Goal: Task Accomplishment & Management: Use online tool/utility

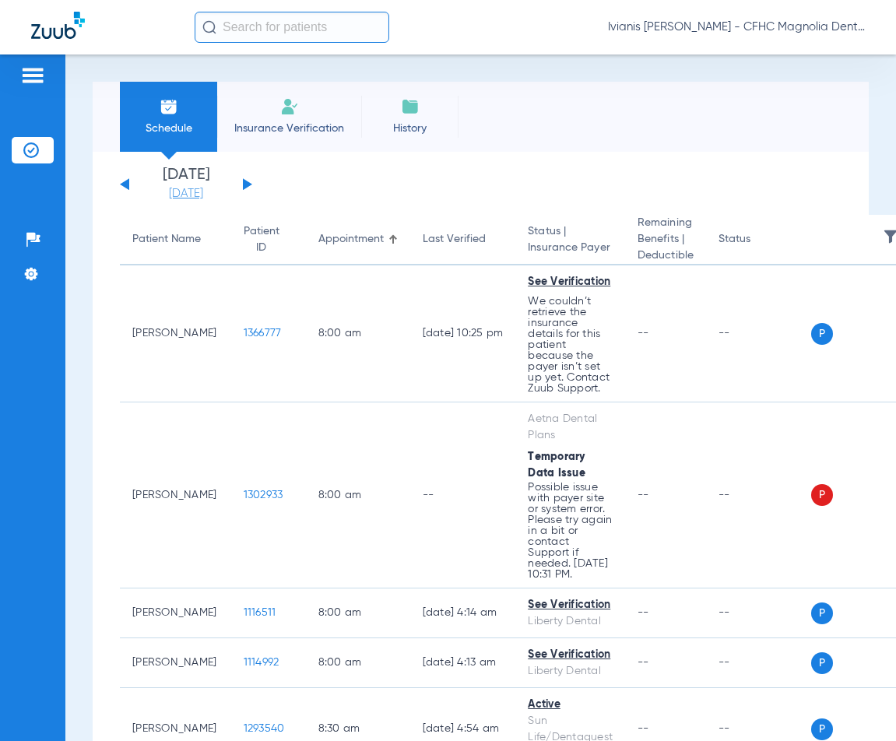
click at [200, 195] on link "[DATE]" at bounding box center [185, 194] width 93 height 16
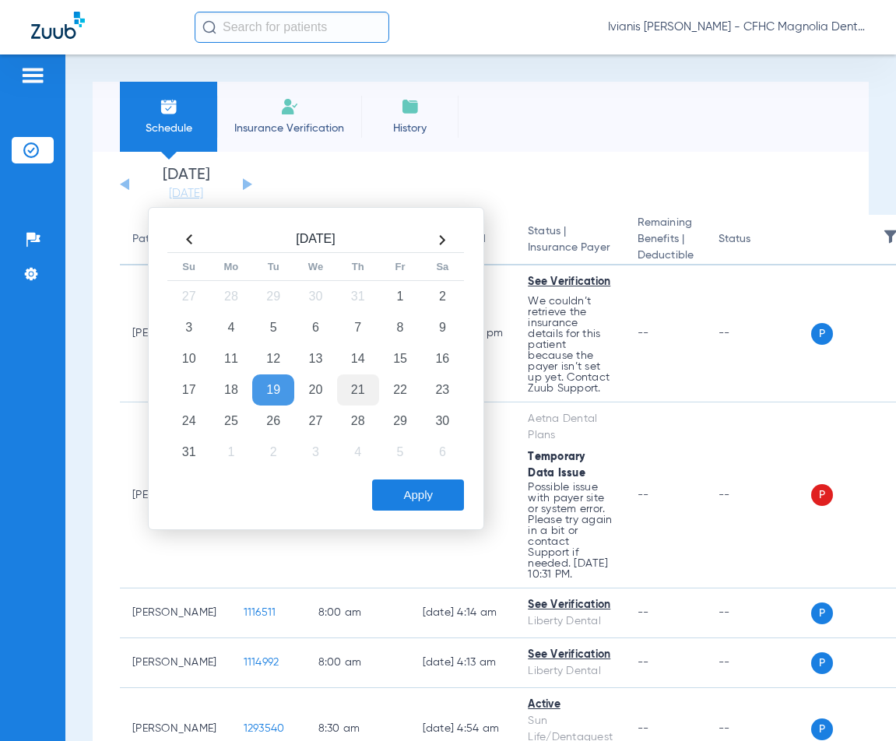
click at [364, 390] on td "21" at bounding box center [358, 389] width 42 height 31
click at [420, 500] on button "Apply" at bounding box center [418, 495] width 92 height 31
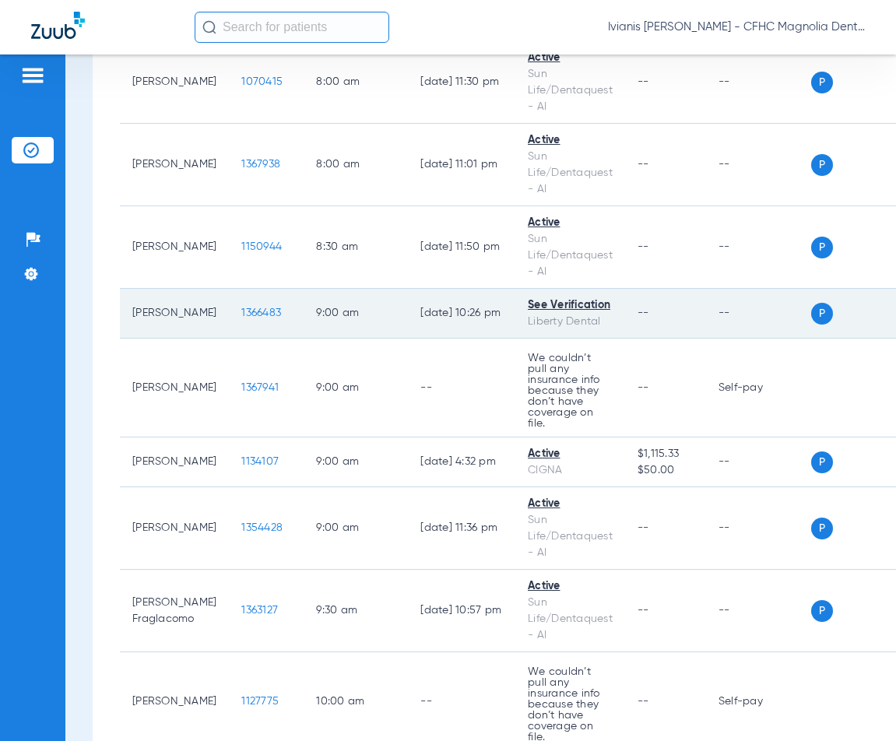
scroll to position [234, 0]
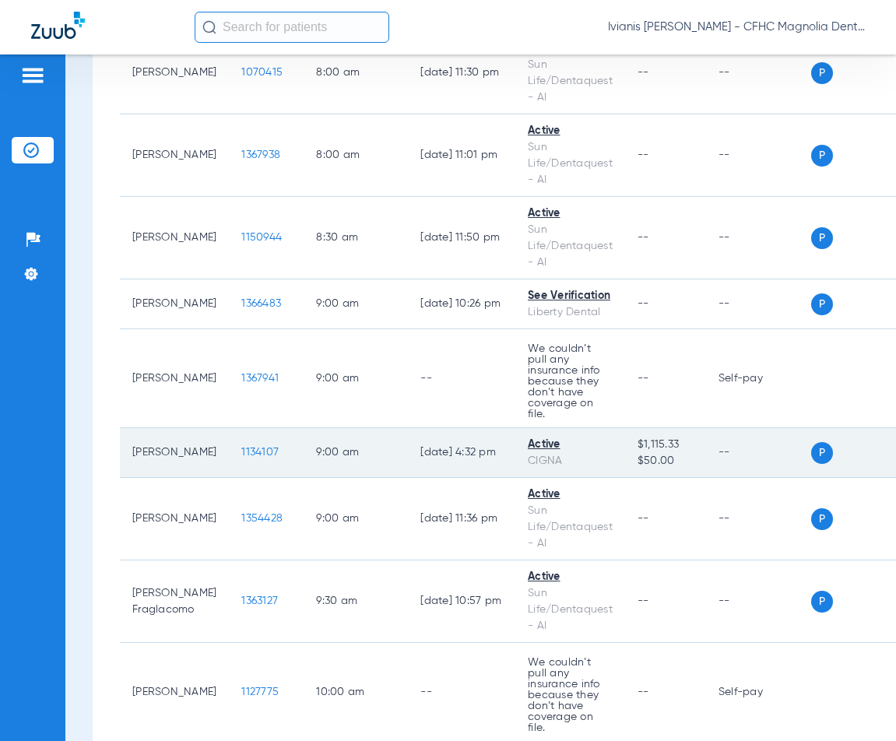
click at [241, 447] on span "1134107" at bounding box center [259, 452] width 37 height 11
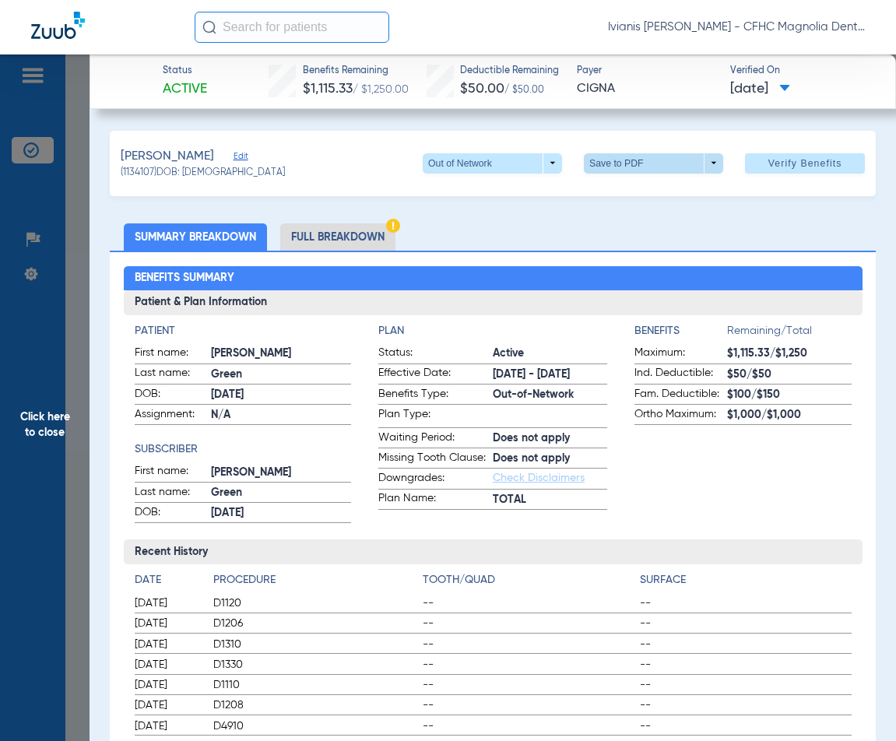
click at [635, 167] on span at bounding box center [653, 163] width 37 height 37
click at [640, 195] on span "Save to PDF" at bounding box center [648, 193] width 62 height 11
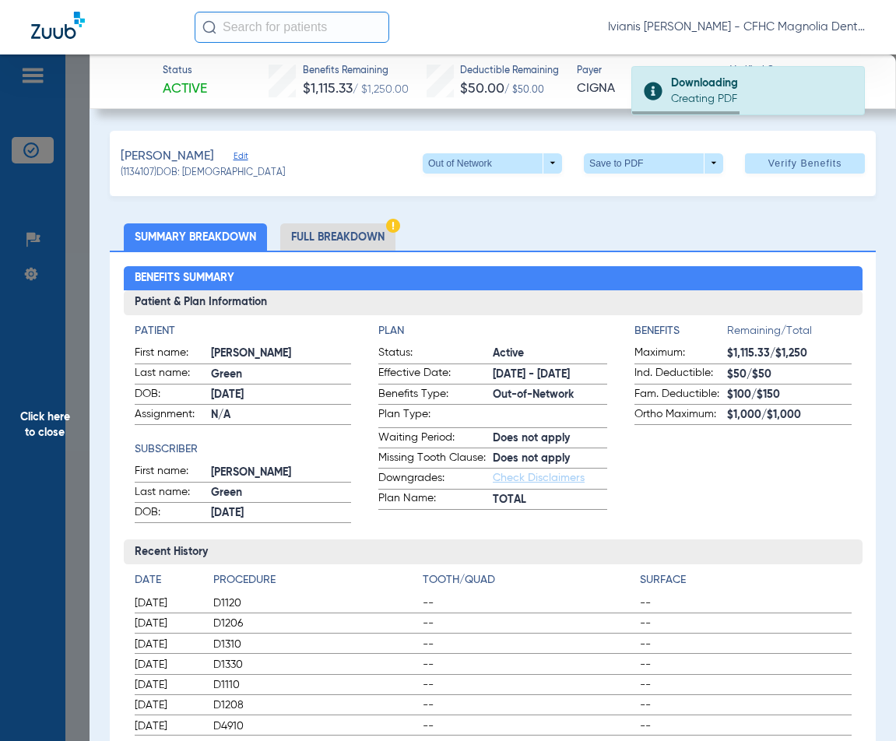
drag, startPoint x: 238, startPoint y: 176, endPoint x: 183, endPoint y: 174, distance: 55.3
click at [183, 174] on div "(1134107) DOB: [DEMOGRAPHIC_DATA]" at bounding box center [203, 174] width 164 height 14
copy span "[DATE]"
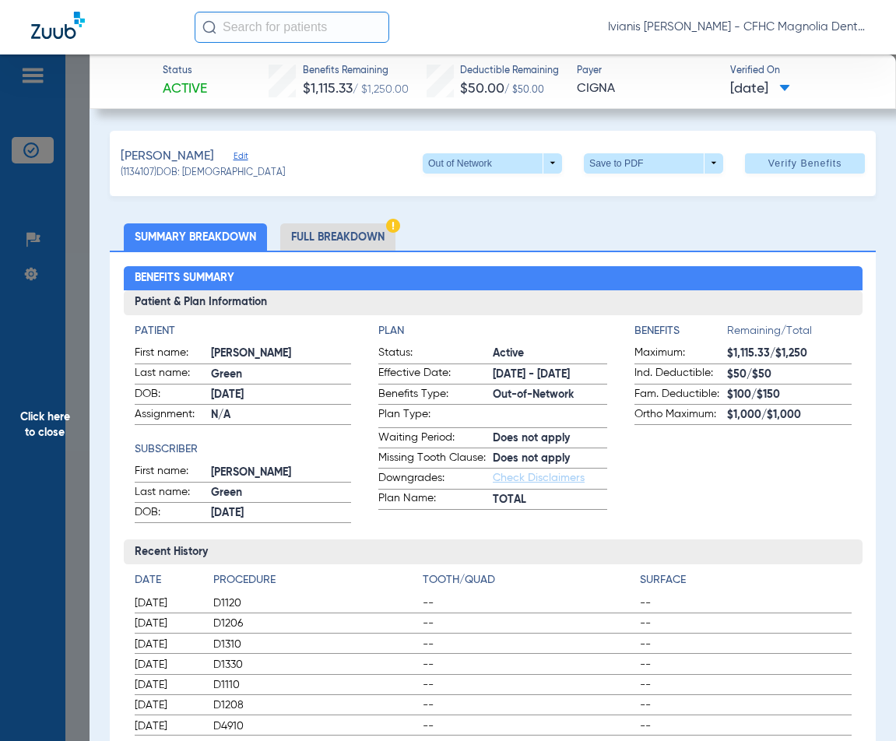
copy span "[DATE]"
